Goal: Find specific page/section: Find specific page/section

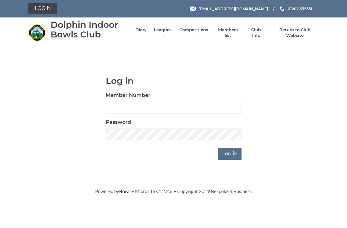
scroll to position [32, 0]
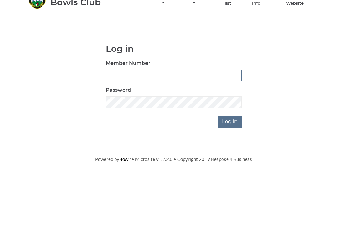
type input "2406"
click at [230, 148] on input "Log in" at bounding box center [229, 154] width 23 height 12
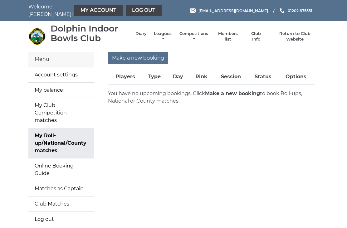
click at [144, 36] on link "Diary" at bounding box center [140, 34] width 11 height 6
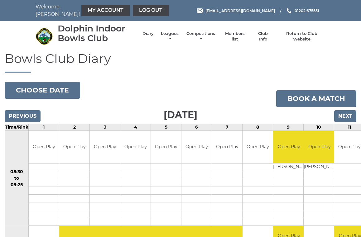
click at [347, 113] on input "Next" at bounding box center [345, 116] width 22 height 12
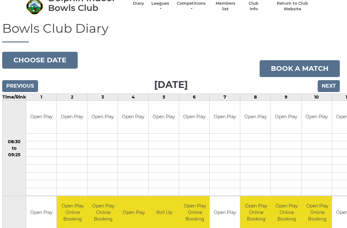
scroll to position [0, 2]
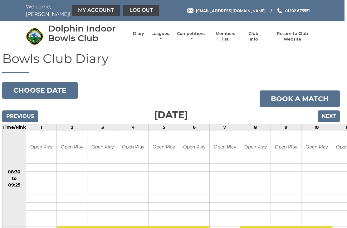
click at [193, 35] on link "Competitions" at bounding box center [191, 36] width 30 height 11
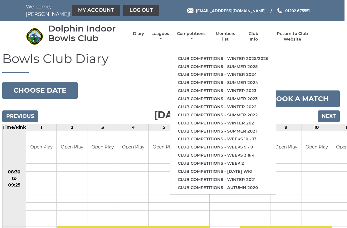
click at [218, 55] on link "Club competitions - Winter 2025/2026" at bounding box center [222, 59] width 105 height 8
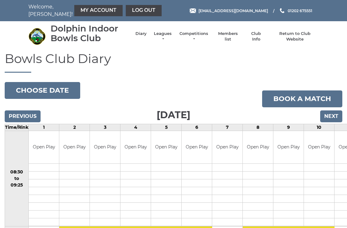
scroll to position [0, 2]
